Goal: Navigation & Orientation: Find specific page/section

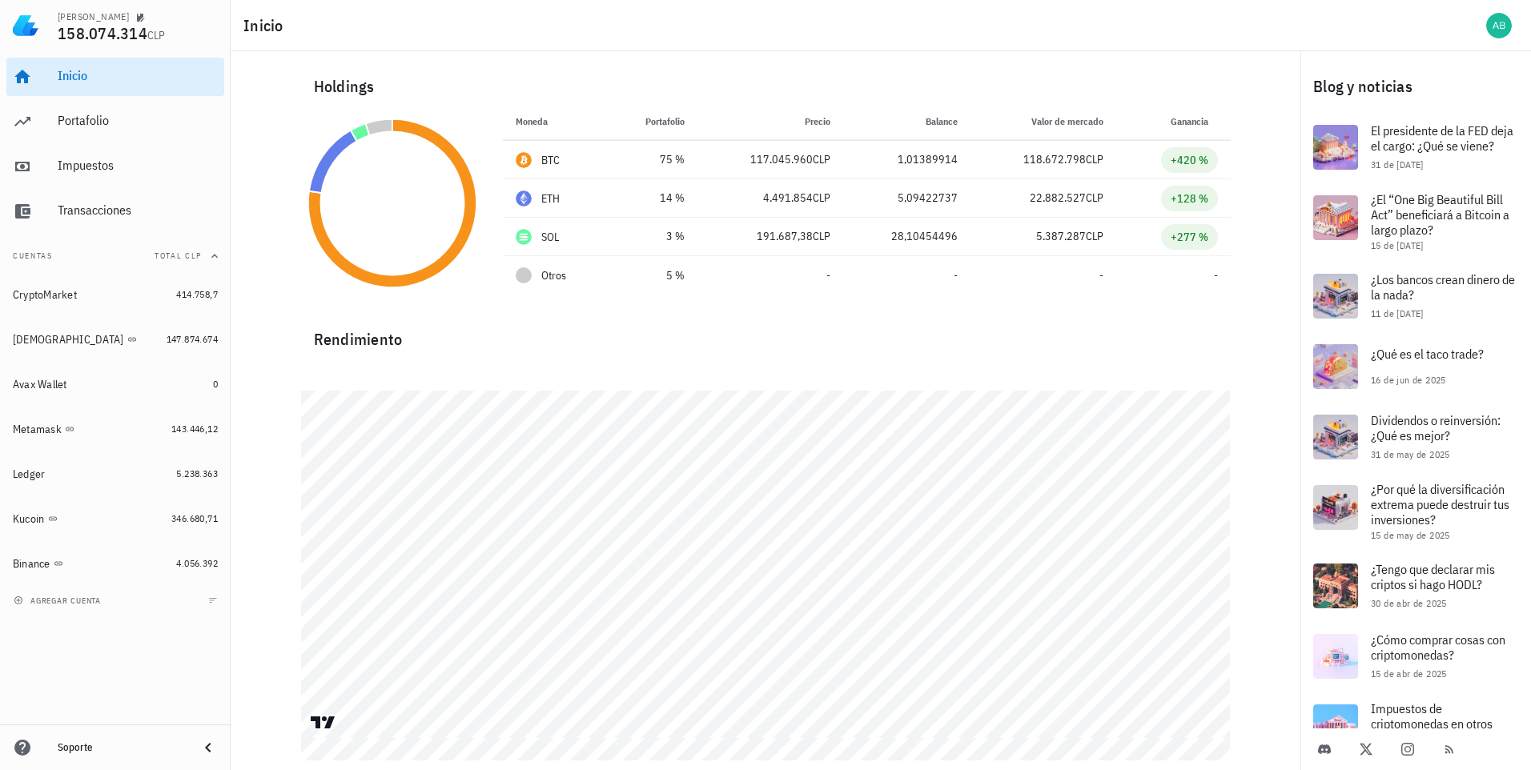
click at [56, 30] on div "[PERSON_NAME] 158.074.314 CLP" at bounding box center [115, 25] width 231 height 51
click at [962, 64] on div "Holdings" at bounding box center [766, 86] width 930 height 51
click at [93, 124] on div "Portafolio" at bounding box center [138, 120] width 160 height 15
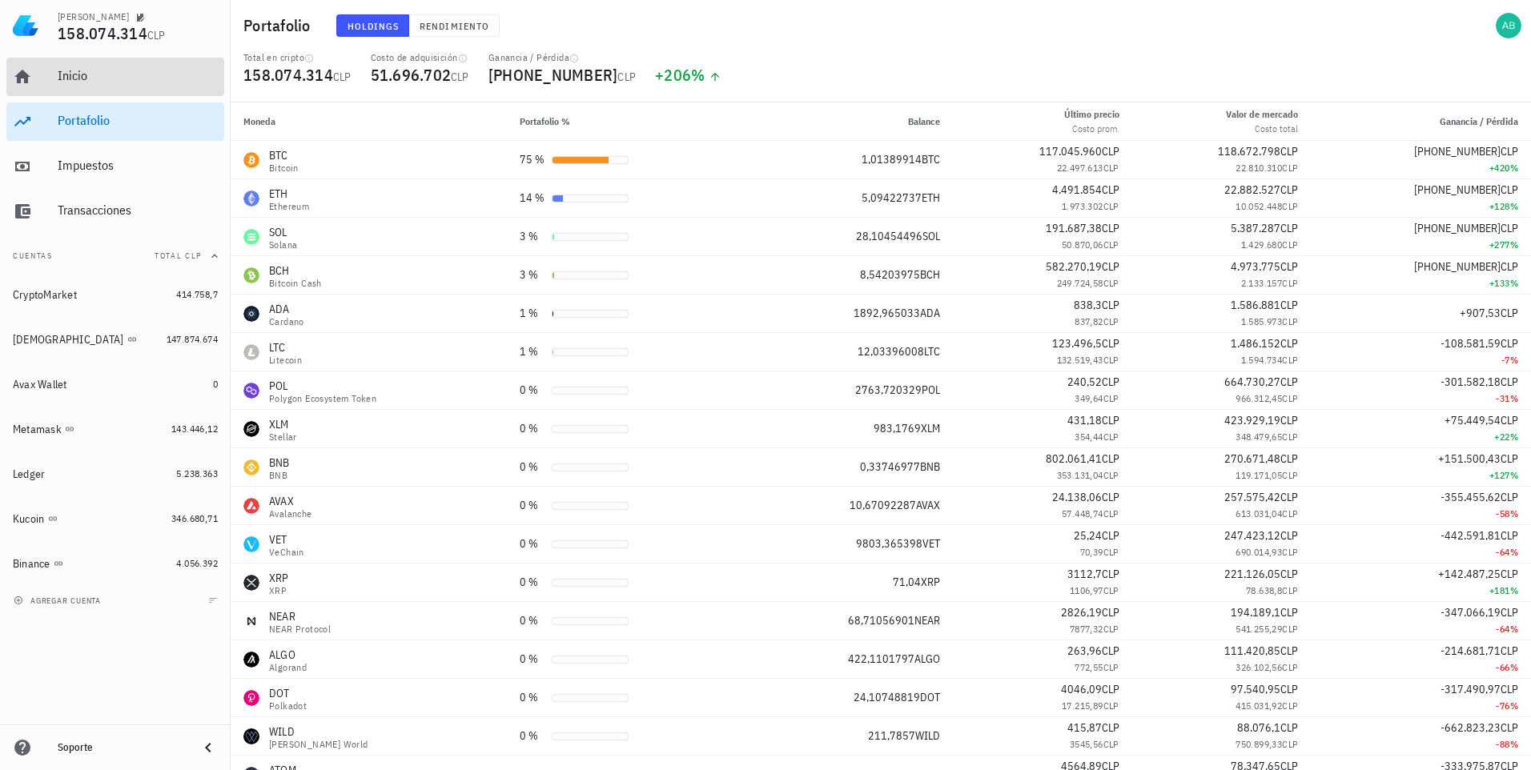
click at [71, 76] on div "Inicio" at bounding box center [138, 75] width 160 height 15
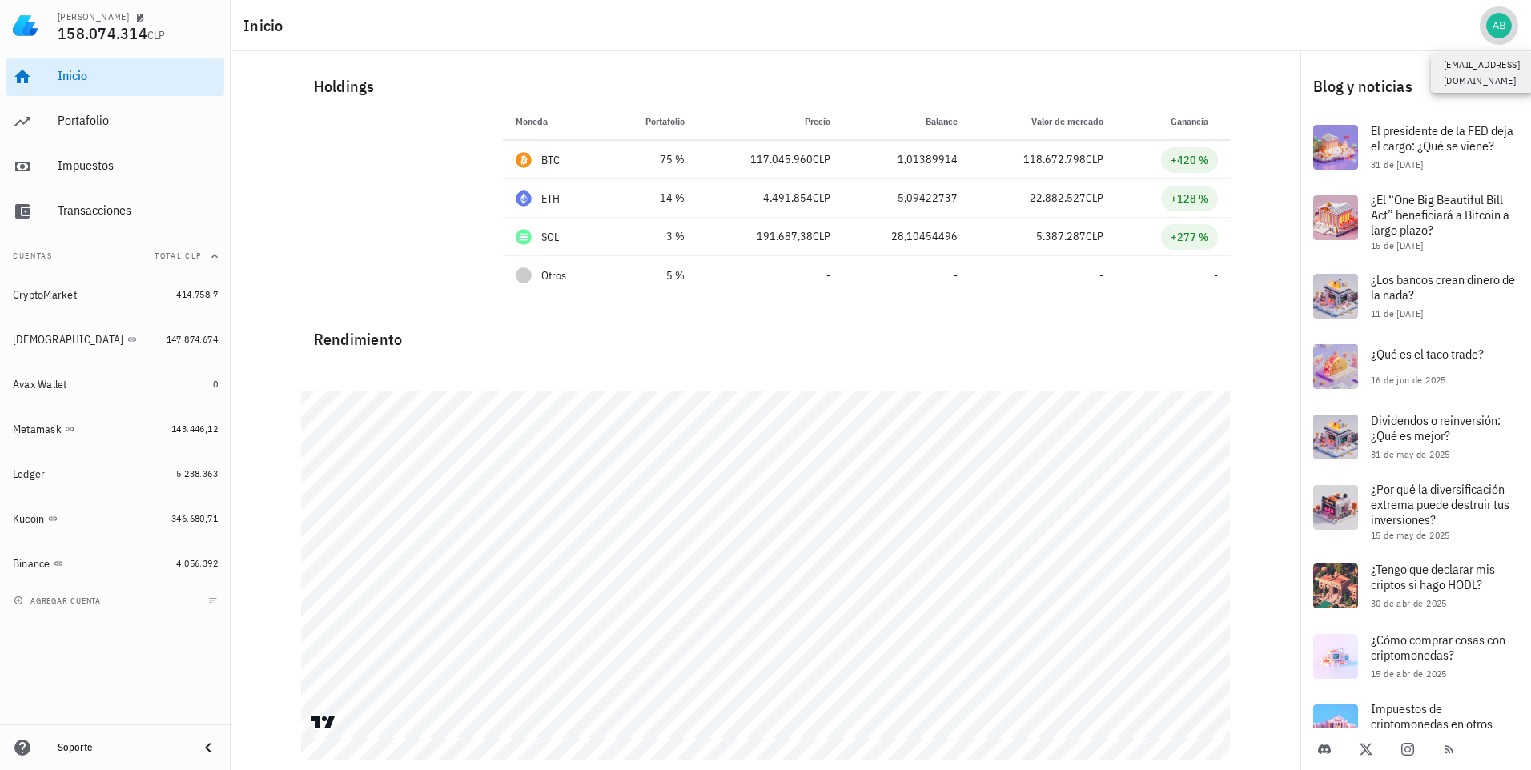
click at [1497, 23] on div "avatar" at bounding box center [1499, 26] width 26 height 26
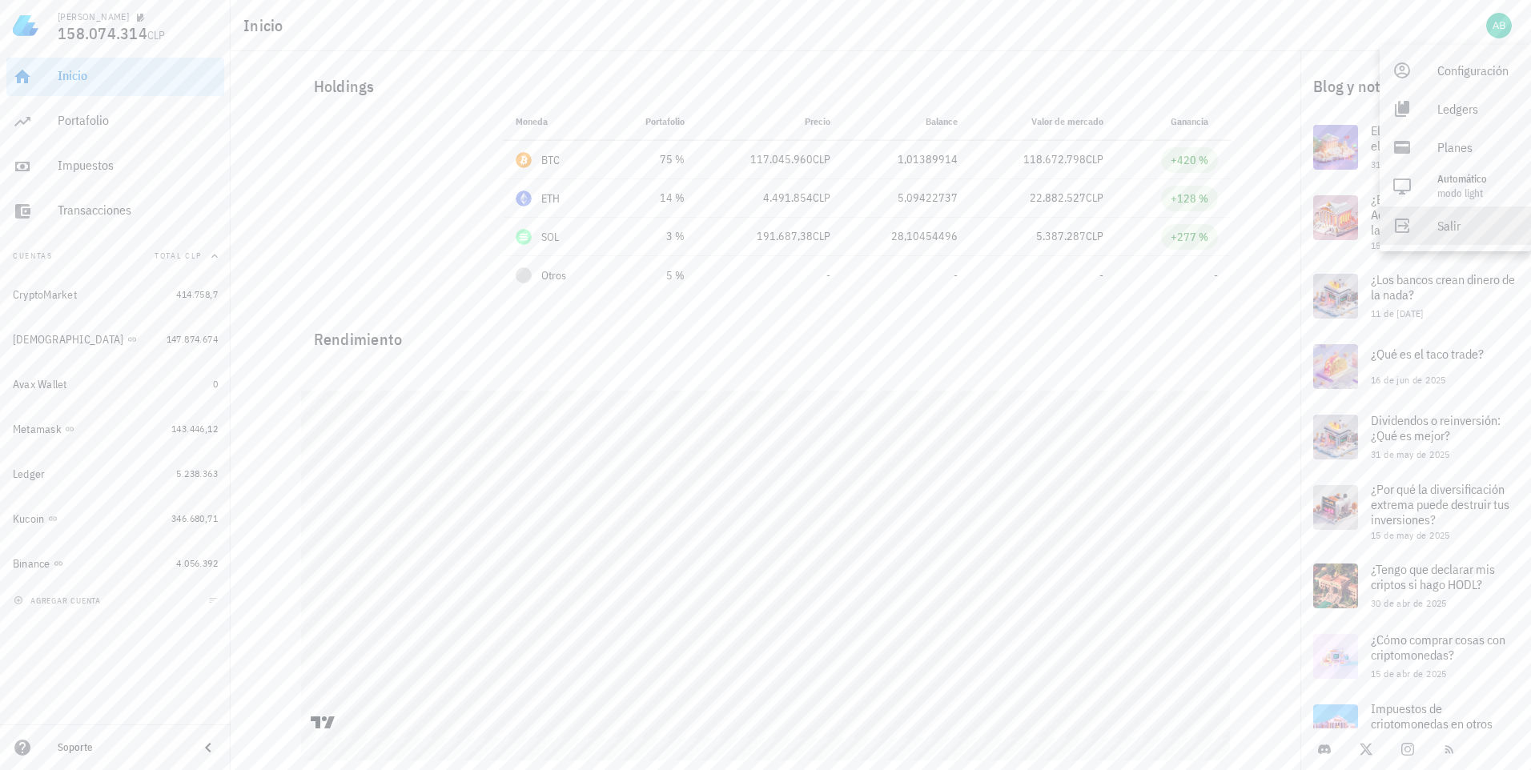
click at [1442, 223] on div "Salir" at bounding box center [1477, 226] width 81 height 32
